Goal: Transaction & Acquisition: Download file/media

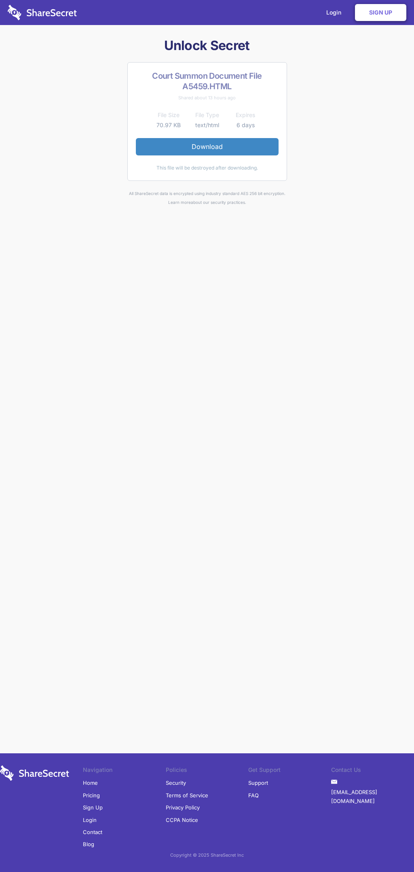
click at [207, 147] on link "Download" at bounding box center [207, 146] width 143 height 17
